Goal: Task Accomplishment & Management: Use online tool/utility

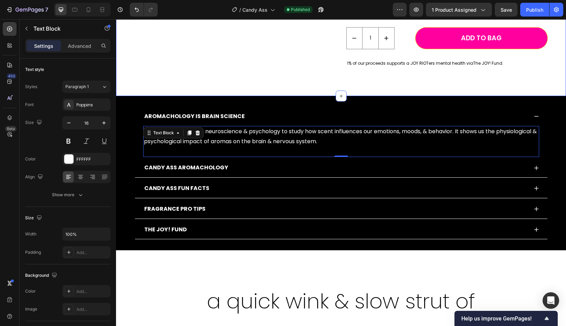
scroll to position [268, 0]
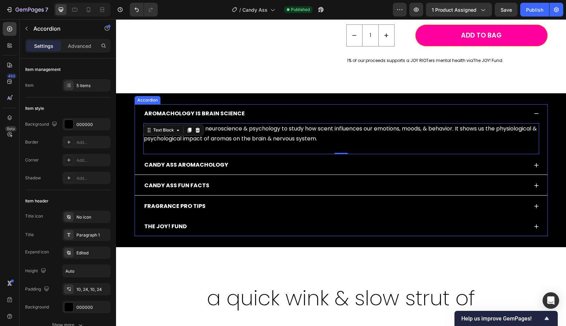
click at [531, 215] on div "FRAGRANCE PRO TIPS" at bounding box center [341, 206] width 413 height 19
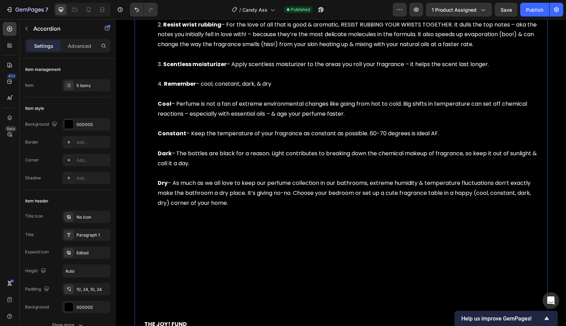
scroll to position [510, 0]
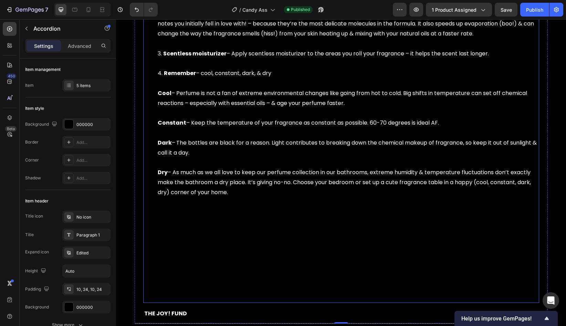
click at [176, 288] on li "Remember – cool, constant, dark, & dry Cool – Perfume is not a fan of extreme e…" at bounding box center [348, 183] width 381 height 228
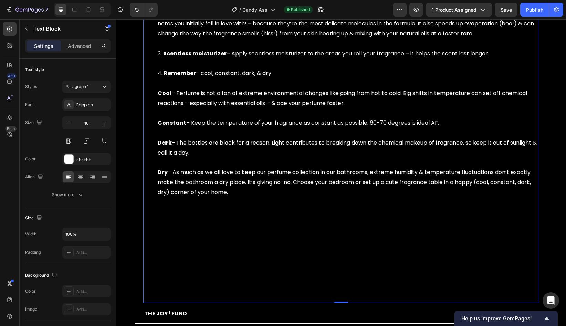
click at [181, 281] on li "Remember – cool, constant, dark, & dry Cool – Perfume is not a fan of extreme e…" at bounding box center [348, 183] width 381 height 228
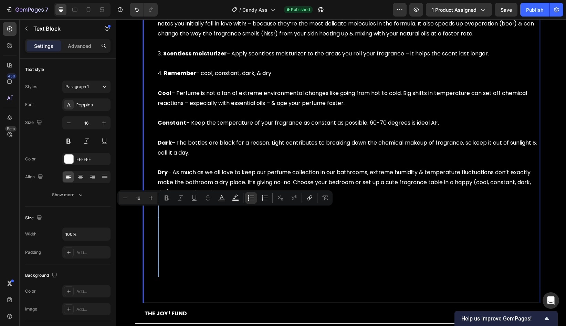
drag, startPoint x: 179, startPoint y: 285, endPoint x: 165, endPoint y: 209, distance: 77.5
click at [165, 209] on li "Remember – cool, constant, dark, & dry Cool – Perfume is not a fan of extreme e…" at bounding box center [348, 183] width 381 height 228
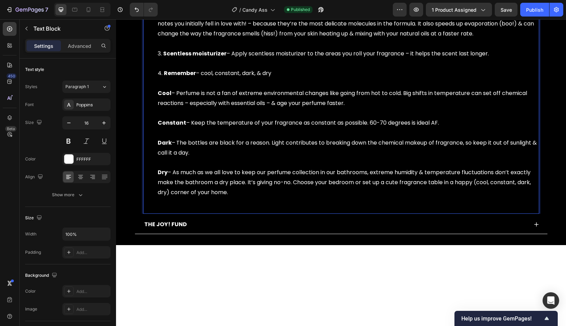
click at [173, 198] on li "Remember – cool, constant, dark, & dry Cool – Perfume is not a fan of extreme e…" at bounding box center [348, 138] width 381 height 139
click at [533, 12] on div "Publish" at bounding box center [534, 9] width 17 height 7
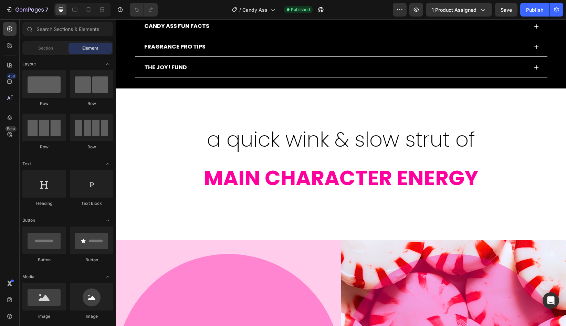
scroll to position [302, 0]
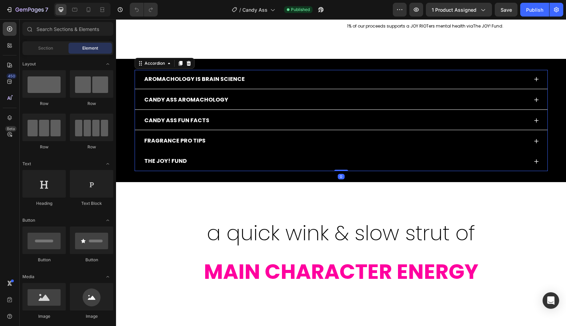
click at [329, 141] on div "FRAGRANCE PRO TIPS" at bounding box center [335, 141] width 385 height 12
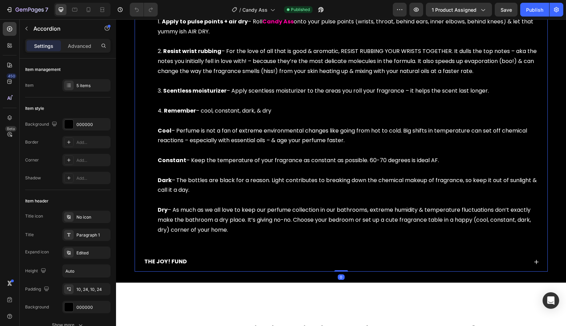
scroll to position [442, 0]
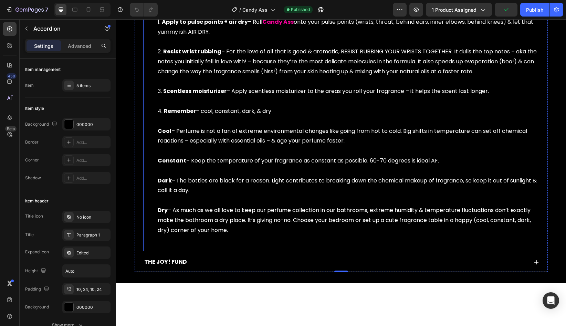
click at [226, 246] on div "Apply to pulse points + air dry – Roll Candy Ass onto your pulse points (wrists…" at bounding box center [341, 131] width 396 height 240
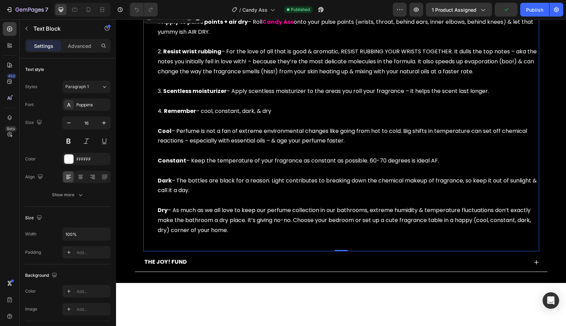
click at [226, 246] on div "Apply to pulse points + air dry – Roll Candy Ass onto your pulse points (wrists…" at bounding box center [341, 131] width 396 height 240
click at [539, 11] on div "Publish" at bounding box center [534, 9] width 17 height 7
